Goal: Check status: Check status

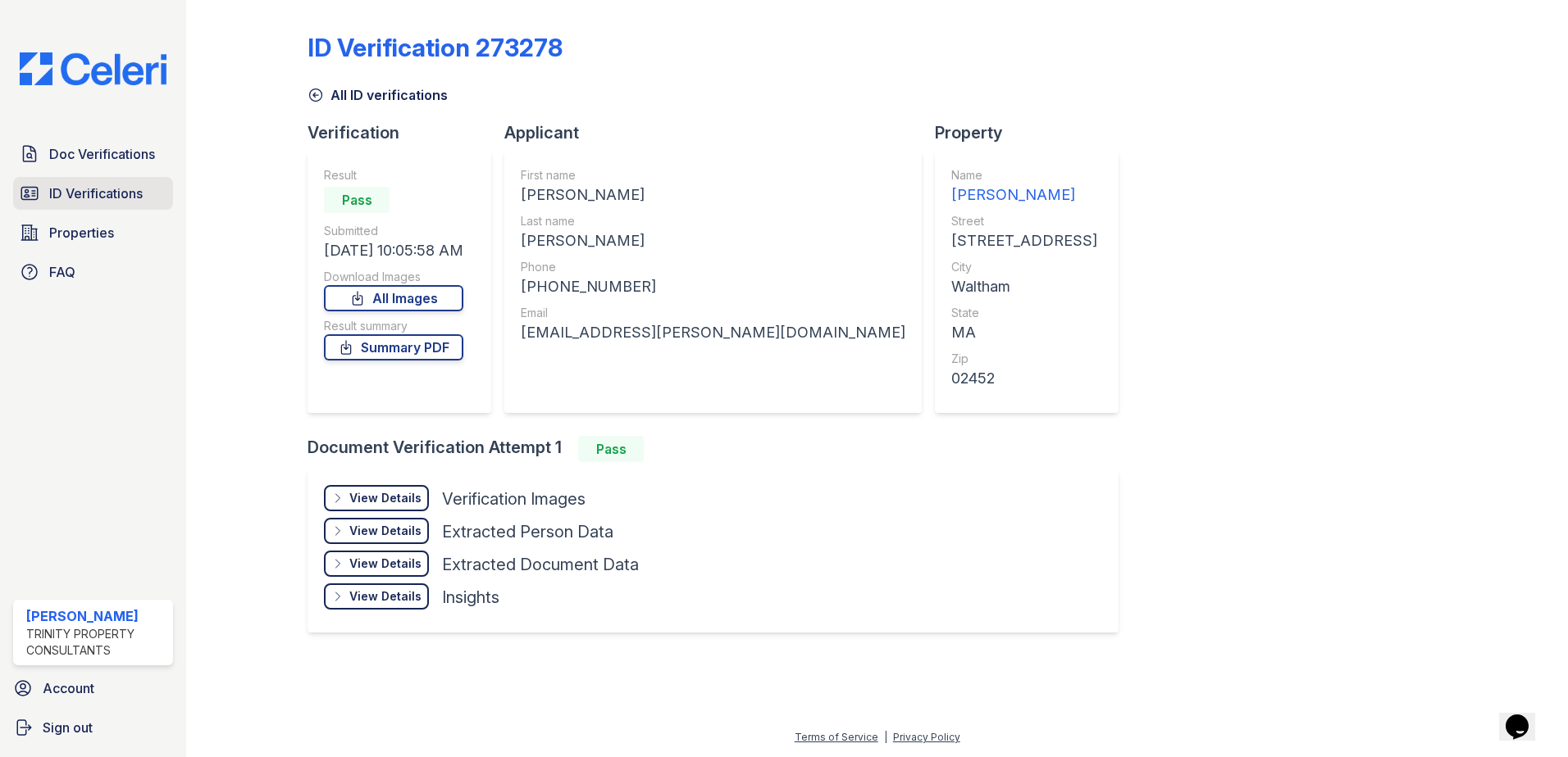
drag, startPoint x: 0, startPoint y: 0, endPoint x: 89, endPoint y: 188, distance: 208.0
click at [89, 188] on span "ID Verifications" at bounding box center [95, 194] width 93 height 19
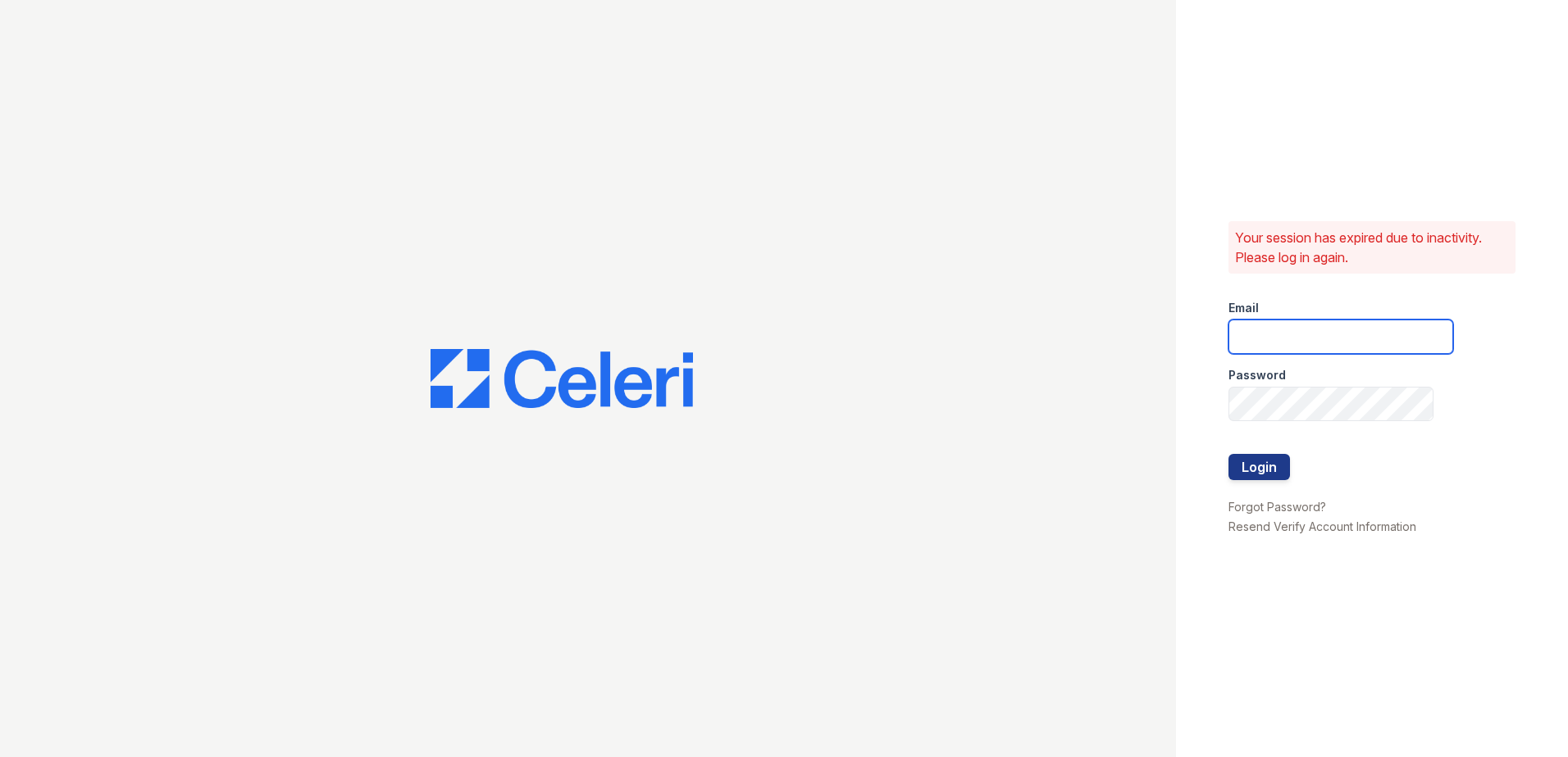
type input "renewwaltham@trinity-pm.com"
click at [1256, 467] on button "Login" at bounding box center [1260, 466] width 62 height 26
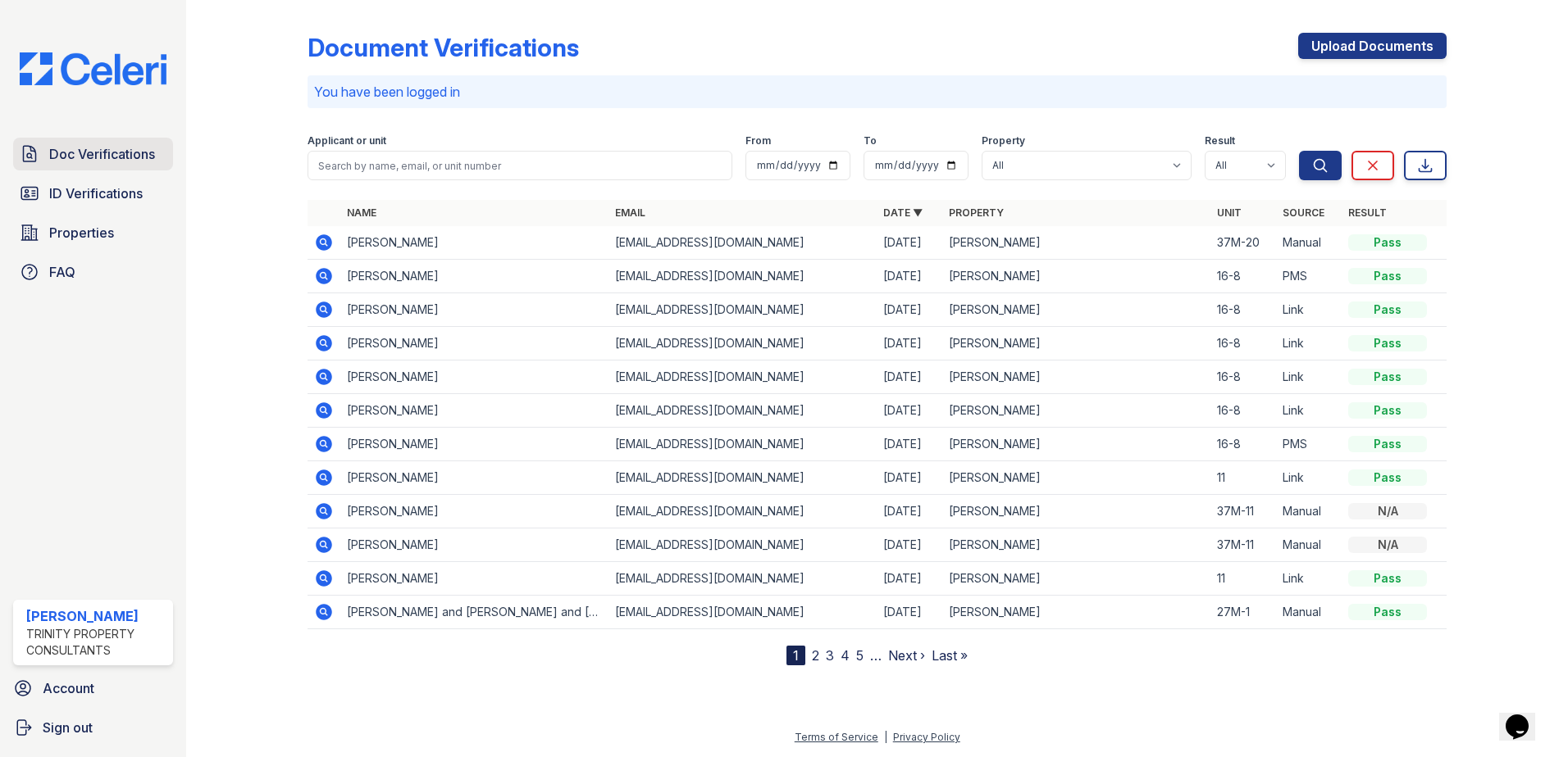
click at [124, 161] on span "Doc Verifications" at bounding box center [102, 154] width 106 height 19
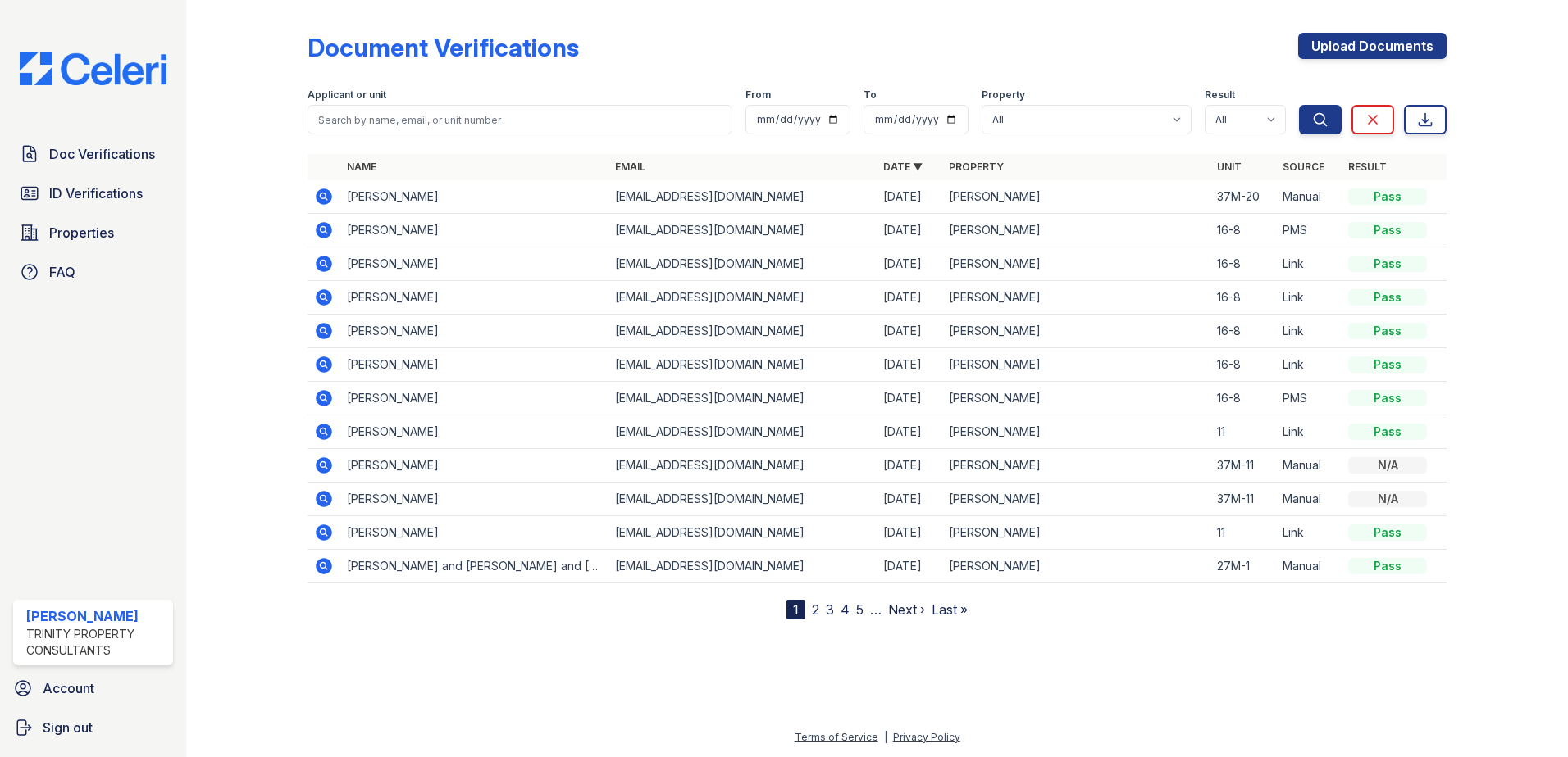
click at [326, 233] on icon at bounding box center [324, 230] width 16 height 16
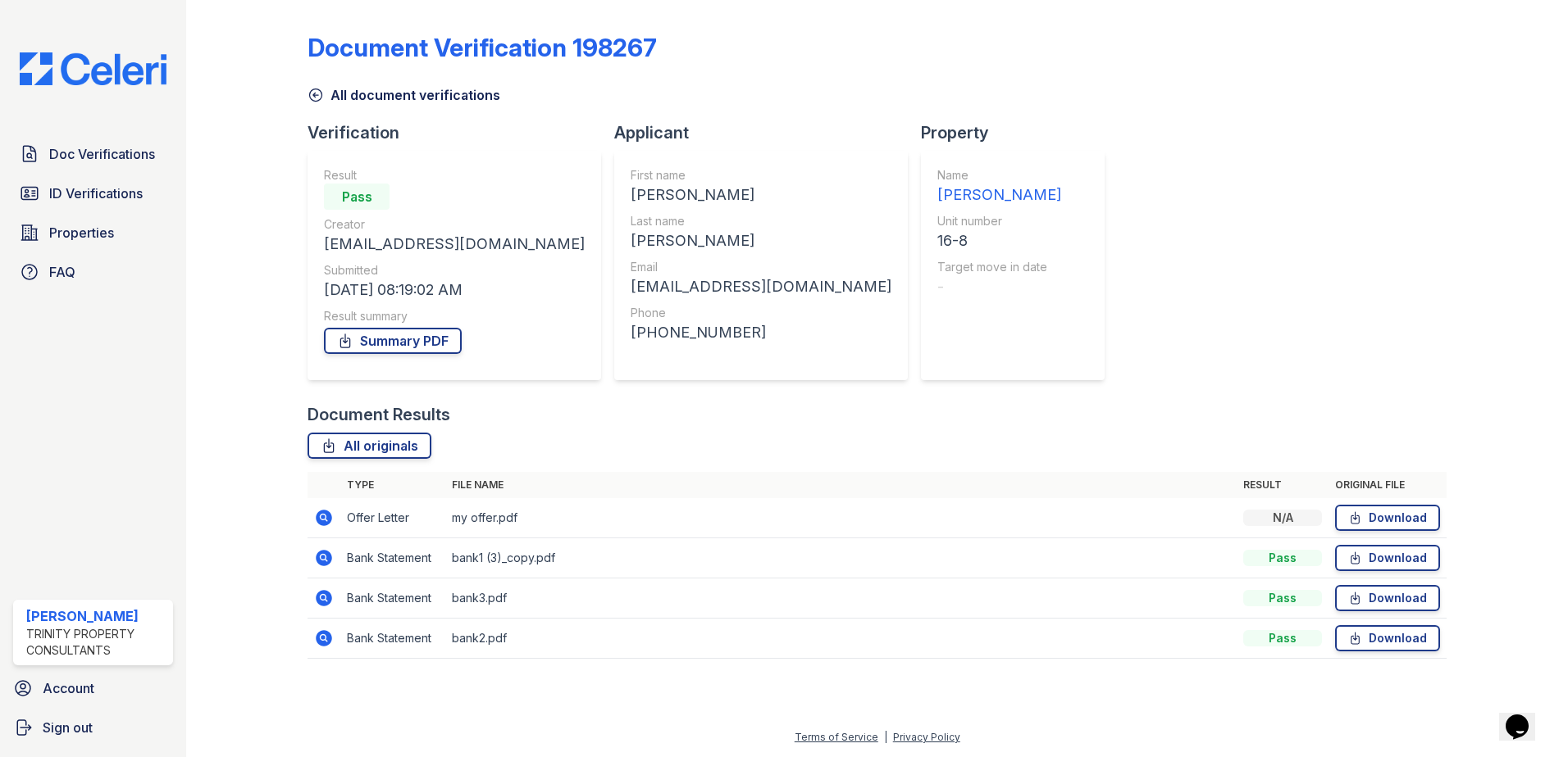
click at [326, 558] on icon at bounding box center [324, 558] width 19 height 19
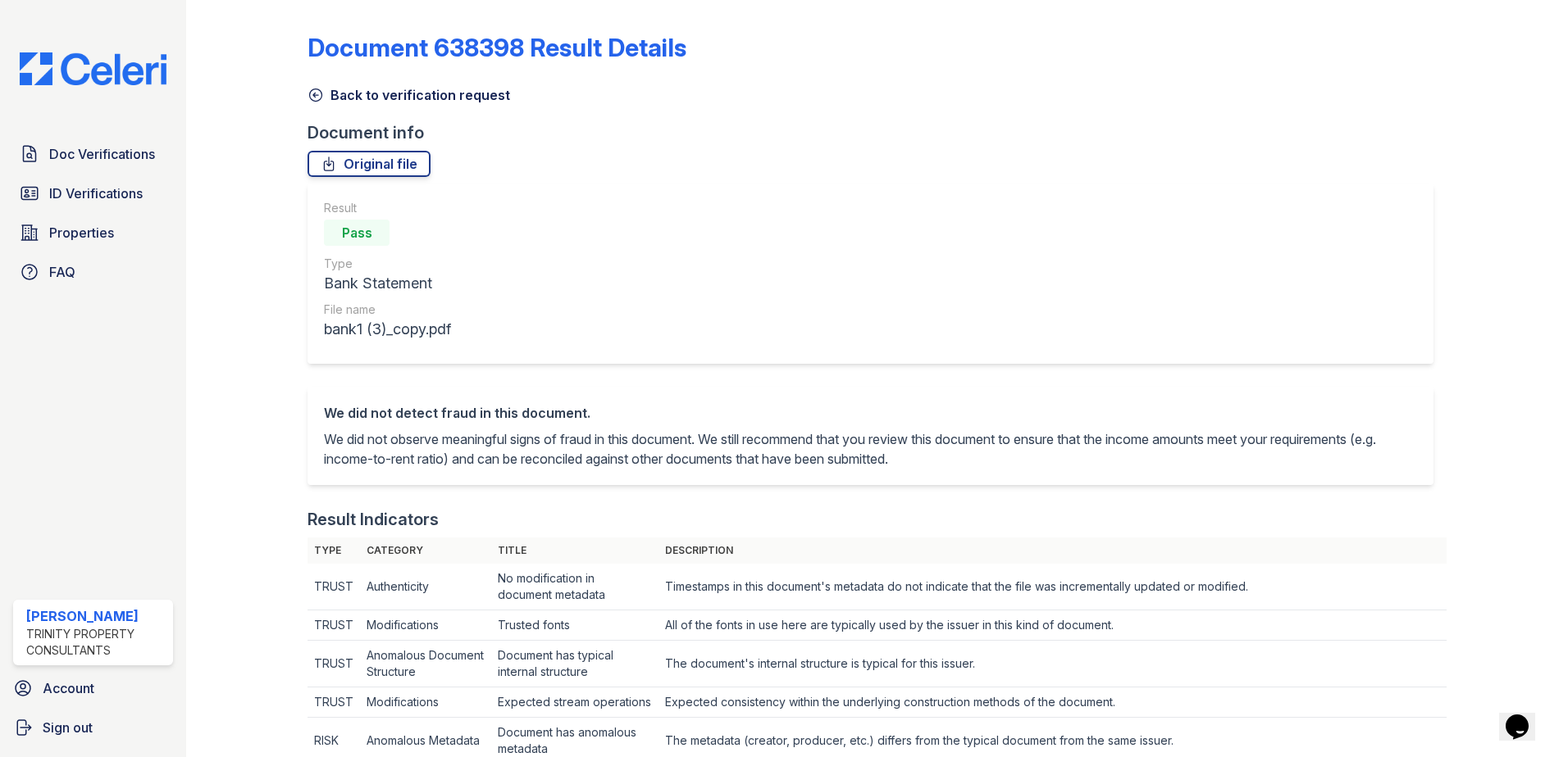
click at [315, 93] on icon at bounding box center [315, 94] width 16 height 16
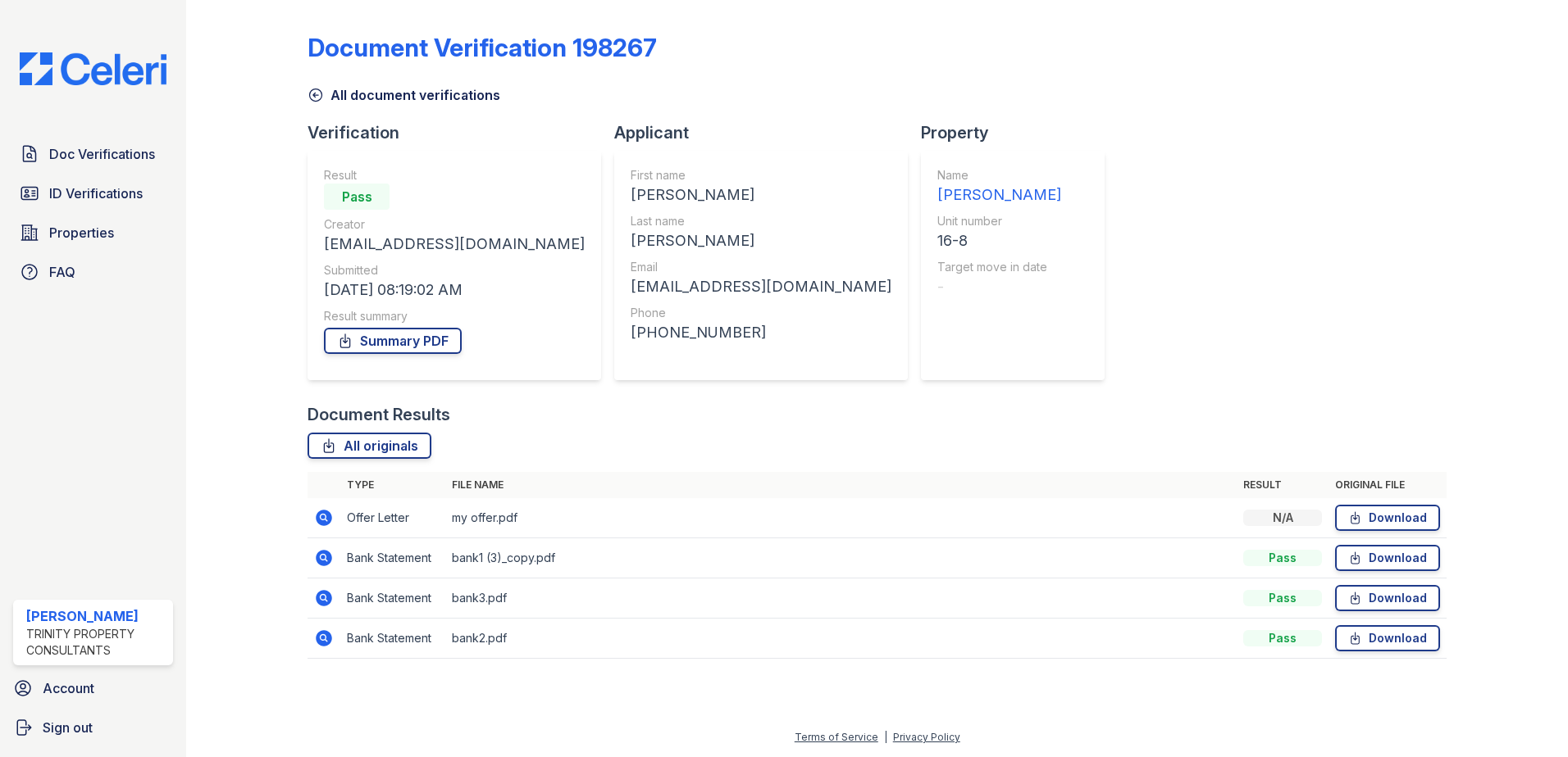
click at [330, 515] on icon at bounding box center [324, 517] width 16 height 16
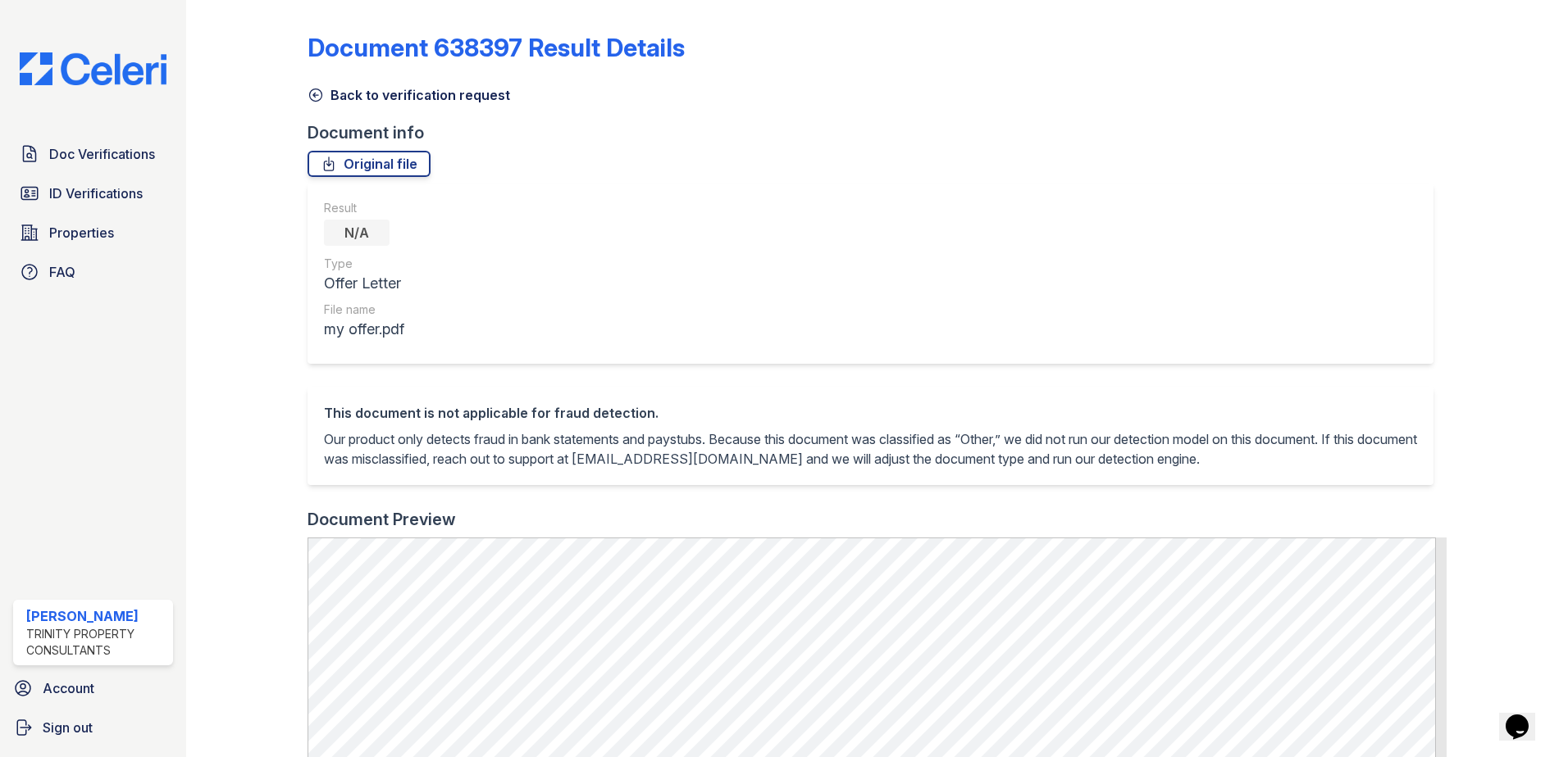
click at [320, 96] on icon at bounding box center [315, 94] width 16 height 16
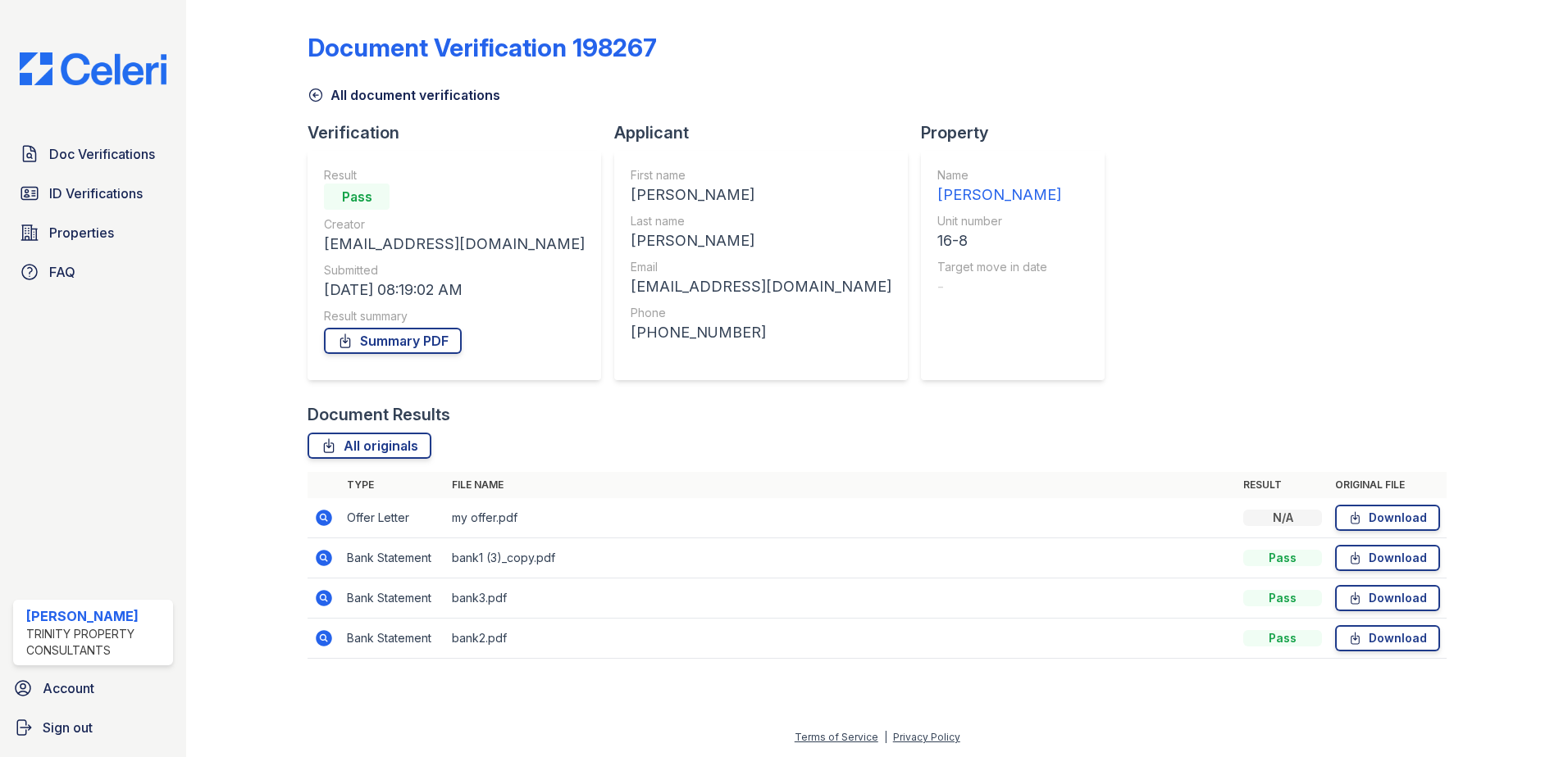
click at [313, 94] on icon at bounding box center [315, 94] width 16 height 16
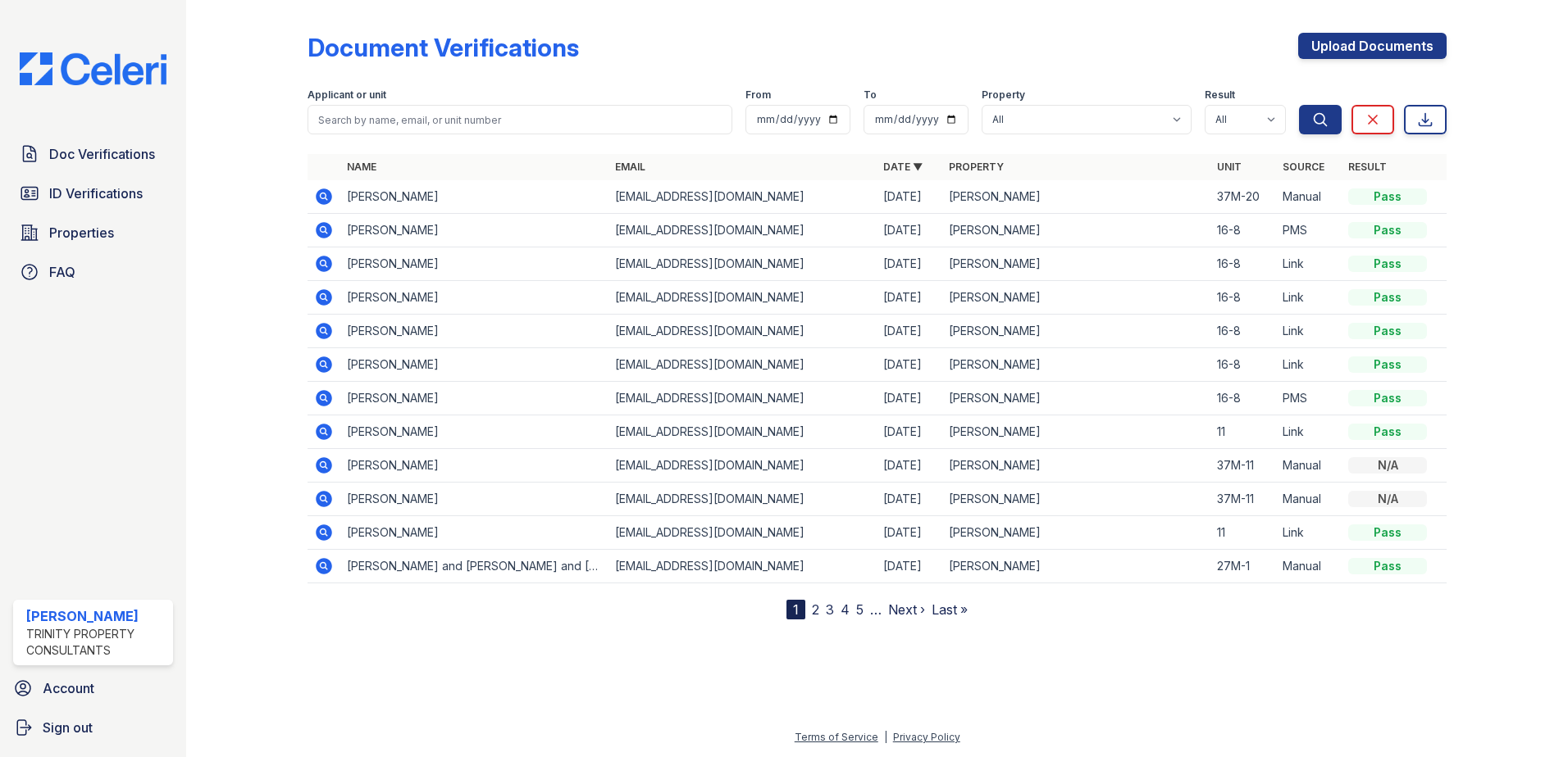
click at [323, 263] on icon at bounding box center [323, 263] width 4 height 4
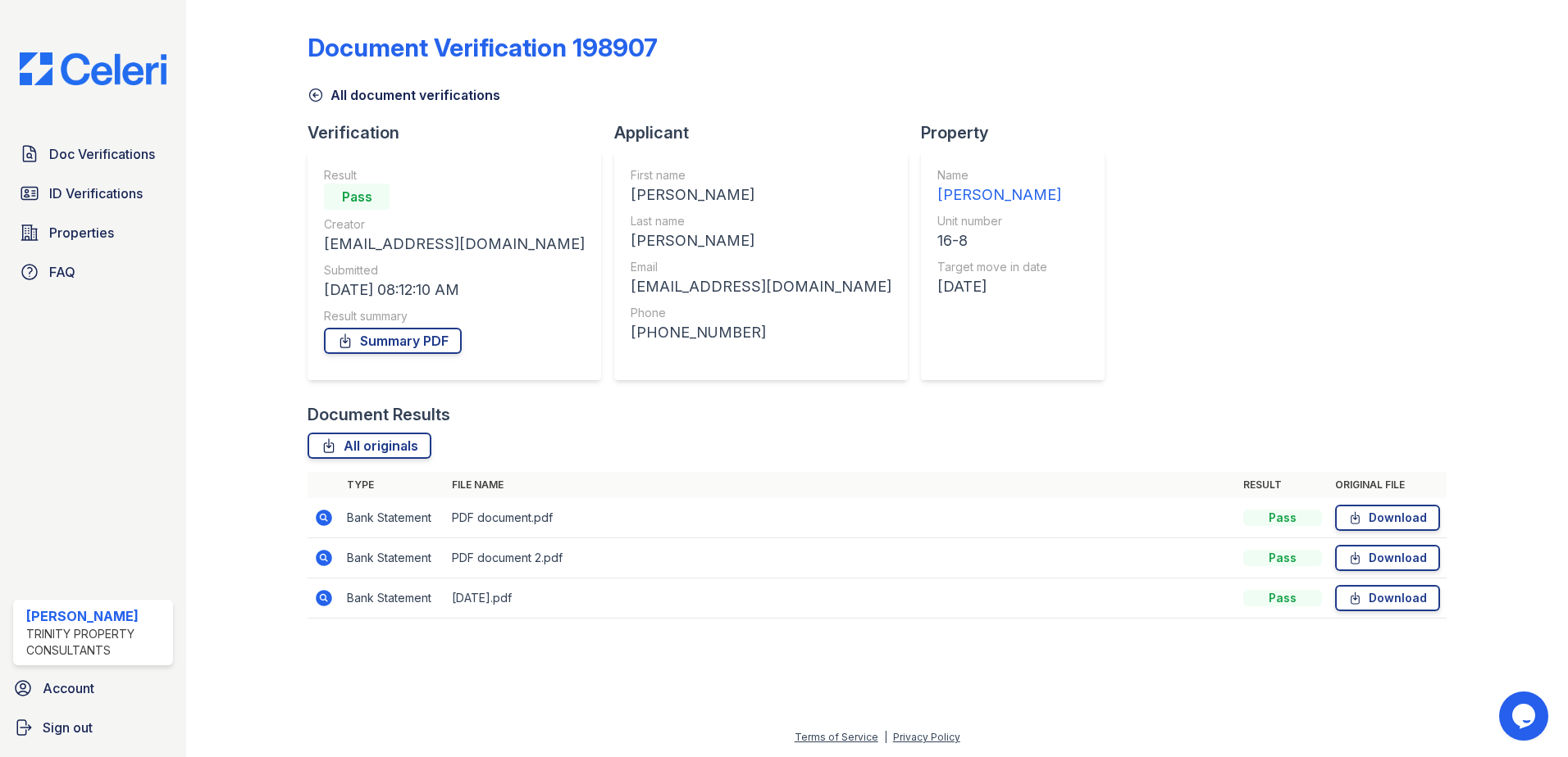
click at [326, 517] on icon at bounding box center [324, 518] width 19 height 19
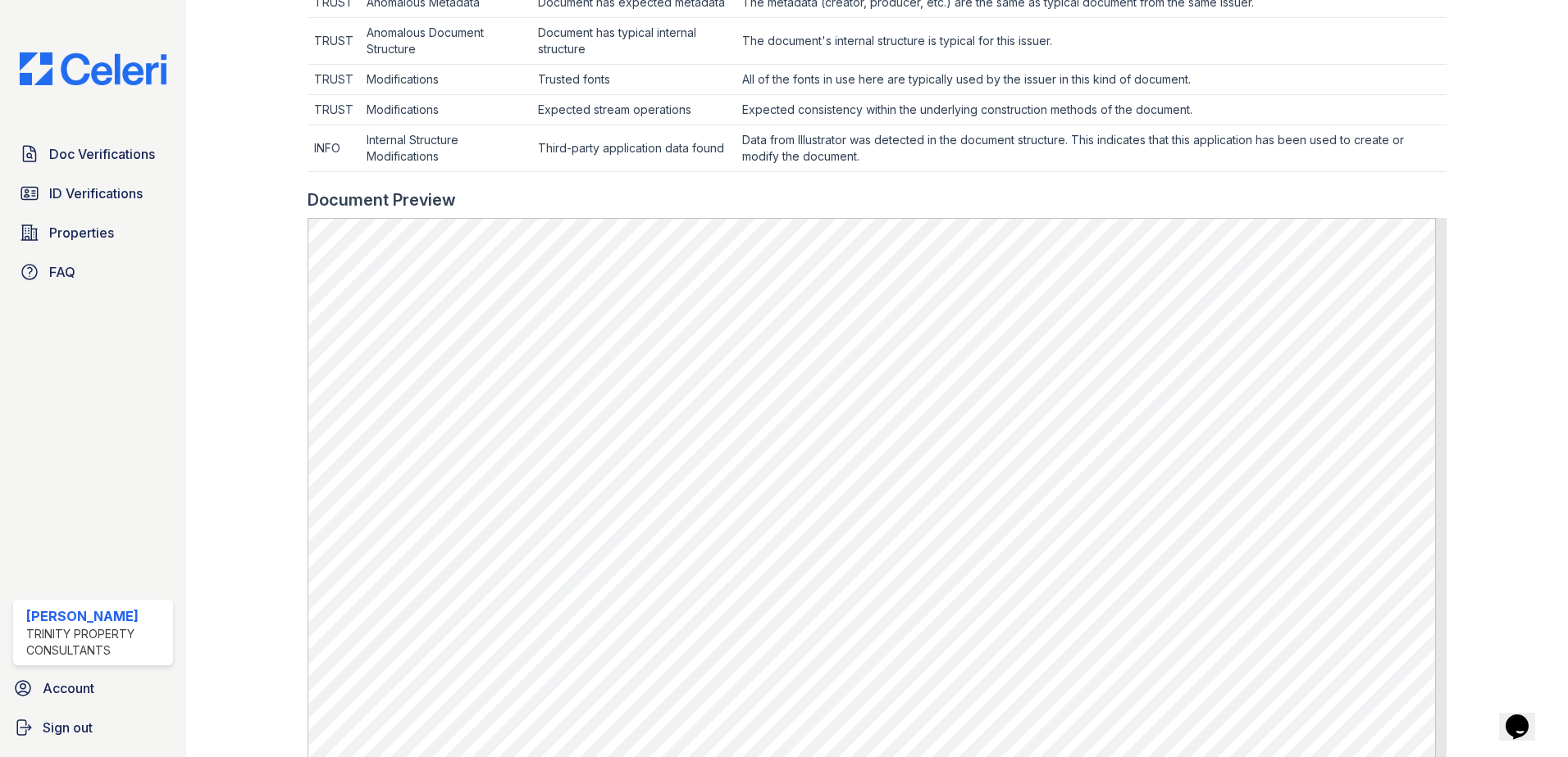
scroll to position [656, 0]
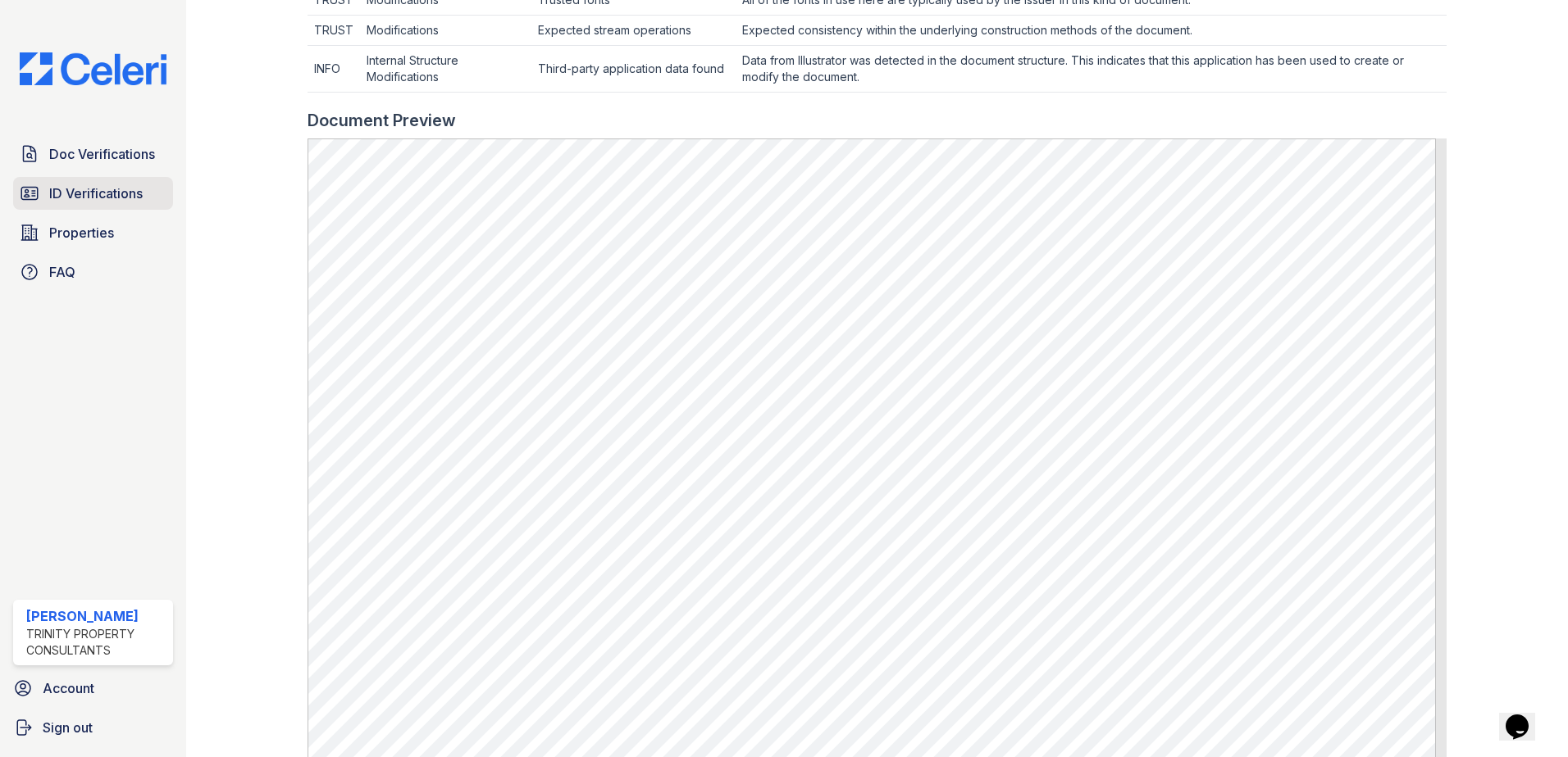
click at [100, 200] on span "ID Verifications" at bounding box center [95, 194] width 93 height 19
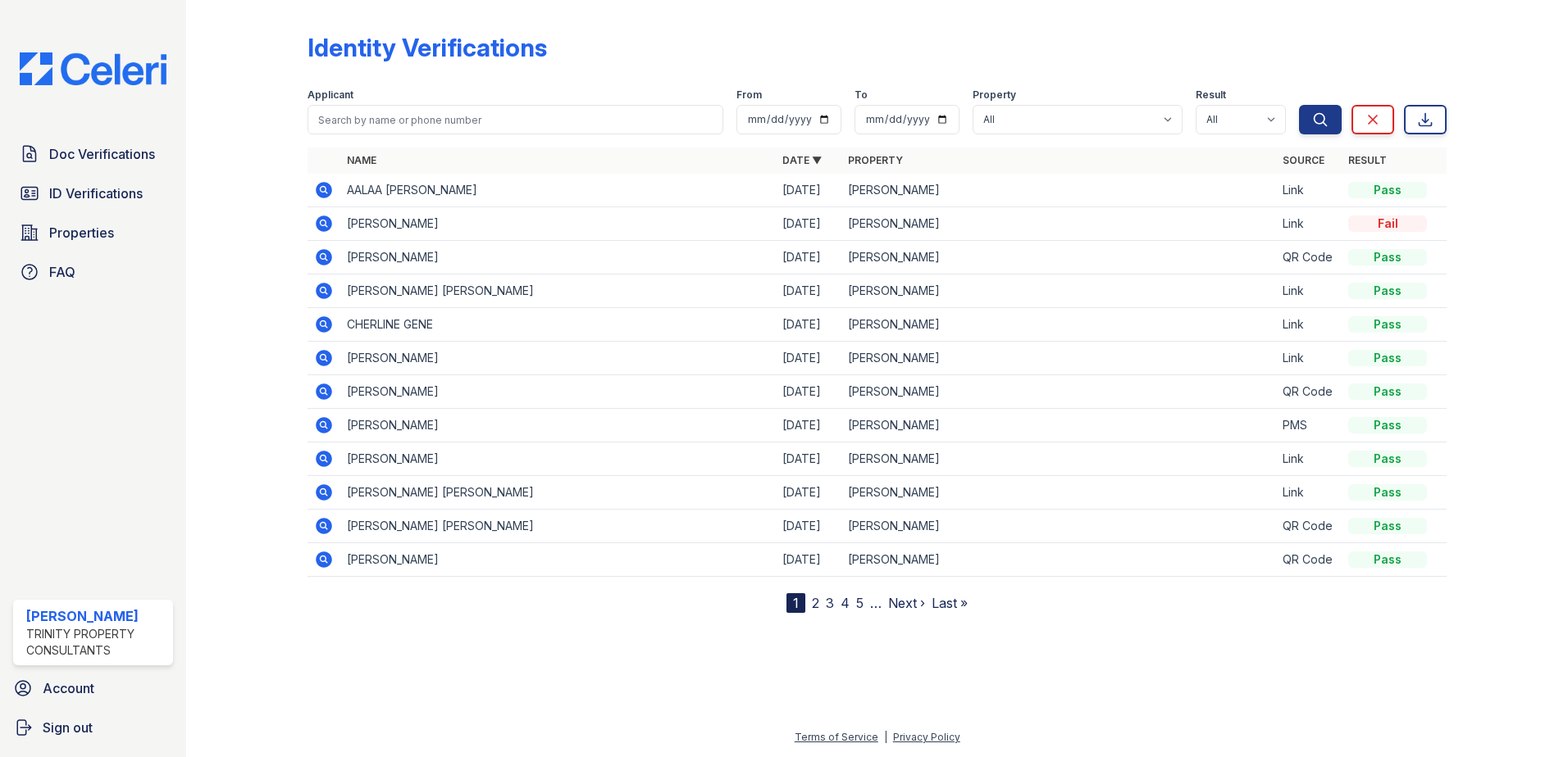
click at [322, 360] on icon at bounding box center [324, 358] width 19 height 19
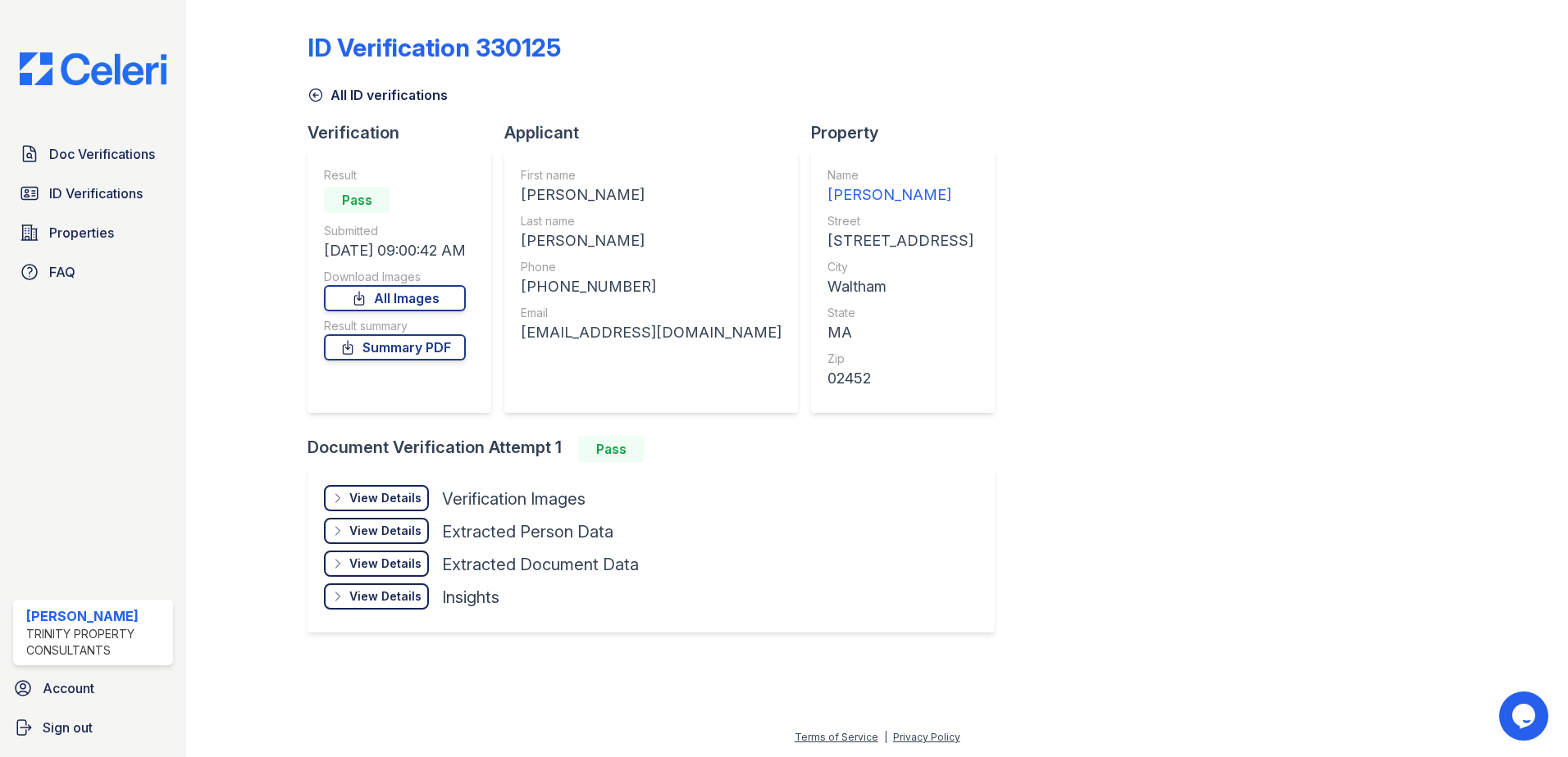
click at [899, 571] on div "View Details Details Hide Details Details Verification Images Face Open Documen…" at bounding box center [651, 551] width 687 height 164
